Goal: Check status

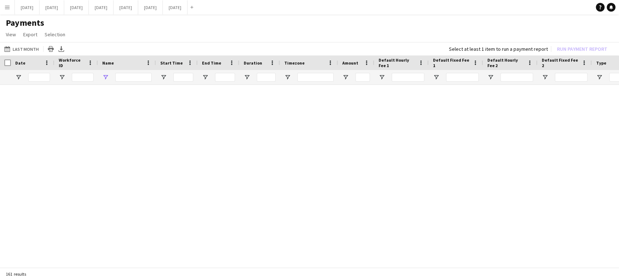
type input "****"
click at [163, 11] on button "[DATE] Close" at bounding box center [150, 7] width 25 height 14
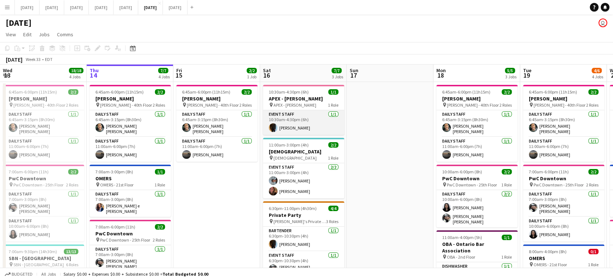
click at [322, 128] on app-card-role "Event Staff [DATE] 10:30am-4:30pm (6h) [PERSON_NAME]" at bounding box center [303, 122] width 81 height 25
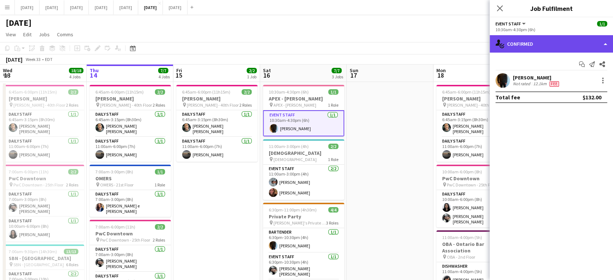
click at [603, 46] on div "single-neutral-actions-check-2 Confirmed" at bounding box center [551, 43] width 123 height 17
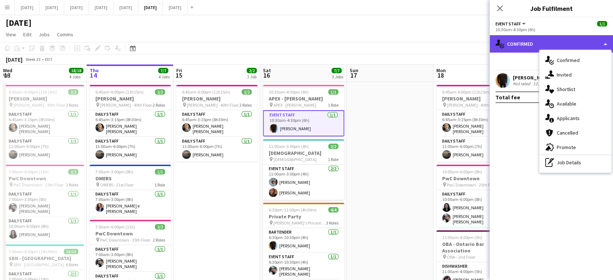
click at [603, 46] on div "single-neutral-actions-check-2 Confirmed" at bounding box center [551, 43] width 123 height 17
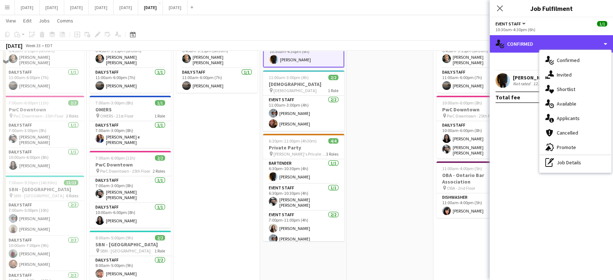
scroll to position [80, 0]
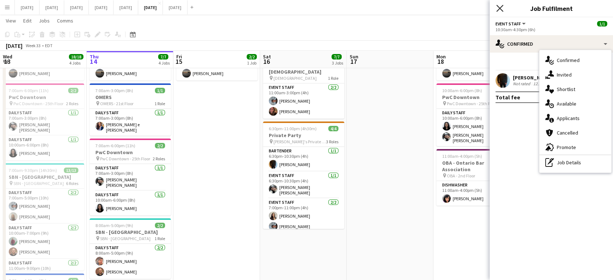
click at [499, 9] on icon at bounding box center [499, 8] width 7 height 7
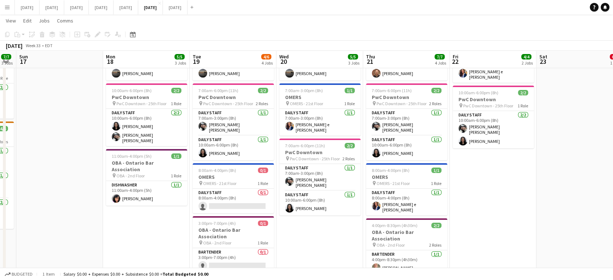
scroll to position [0, 339]
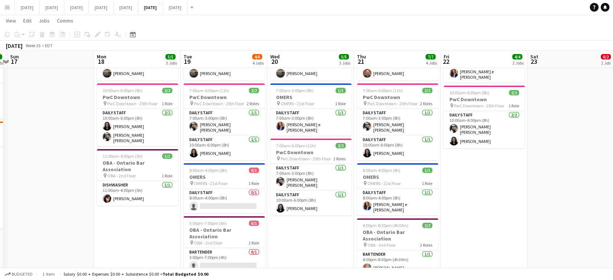
drag, startPoint x: 465, startPoint y: 240, endPoint x: 148, endPoint y: 232, distance: 317.0
click at [148, 232] on app-calendar-viewport "Wed 13 18/18 4 Jobs Thu 14 7/7 4 Jobs Fri 15 2/2 1 Job Sat 16 7/7 3 Jobs Sun 17…" at bounding box center [306, 142] width 613 height 388
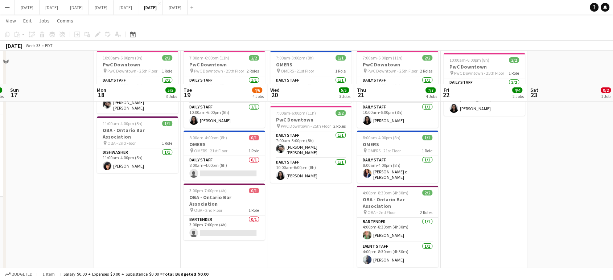
scroll to position [148, 0]
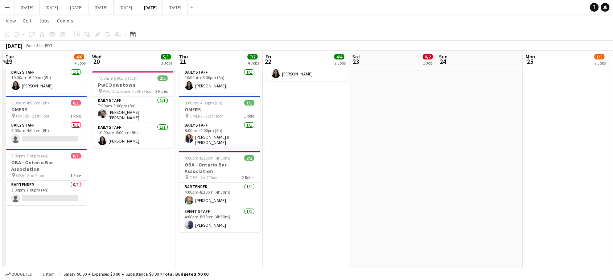
drag, startPoint x: 571, startPoint y: 194, endPoint x: 392, endPoint y: 226, distance: 181.6
click at [392, 227] on app-calendar-viewport "Fri 15 2/2 1 Job Sat 16 7/7 3 Jobs Sun 17 Mon 18 5/5 3 Jobs Tue 19 4/6 4 Jobs W…" at bounding box center [306, 74] width 613 height 388
